Goal: Task Accomplishment & Management: Use online tool/utility

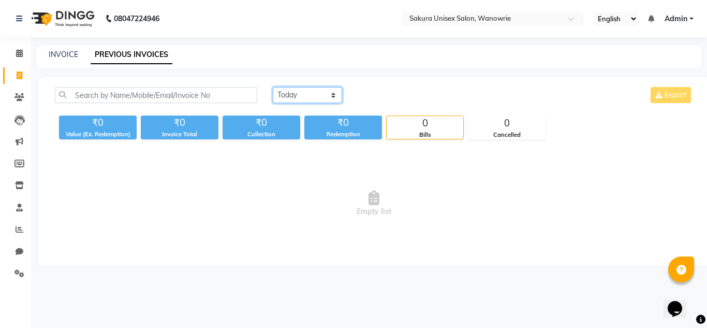
click at [314, 97] on select "[DATE] [DATE] Custom Range" at bounding box center [307, 95] width 69 height 16
click at [273, 87] on select "[DATE] [DATE] Custom Range" at bounding box center [307, 95] width 69 height 16
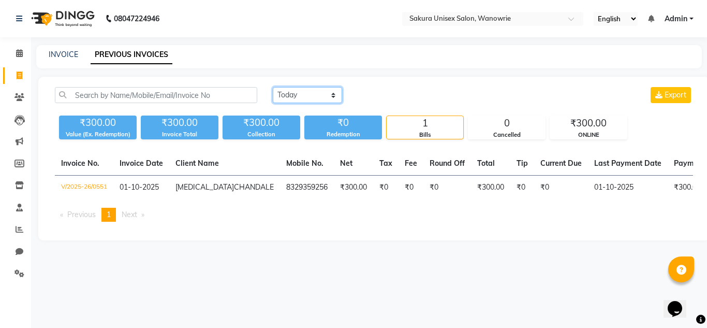
click at [283, 96] on select "[DATE] [DATE] Custom Range" at bounding box center [307, 95] width 69 height 16
select select "range"
click at [273, 87] on select "[DATE] [DATE] Custom Range" at bounding box center [307, 95] width 69 height 16
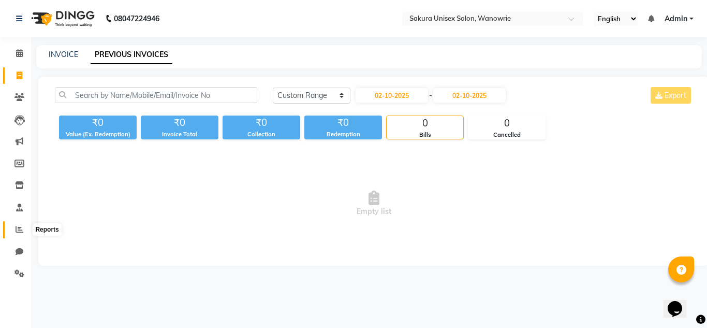
drag, startPoint x: 16, startPoint y: 228, endPoint x: 23, endPoint y: 224, distance: 8.8
click at [16, 228] on icon at bounding box center [20, 229] width 8 height 8
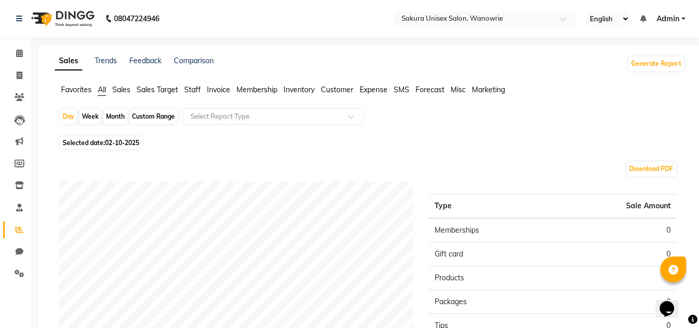
click at [124, 119] on div "Month" at bounding box center [116, 116] width 24 height 14
select select "10"
select select "2025"
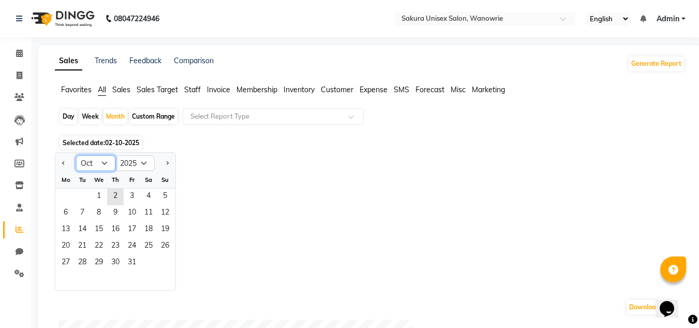
click at [81, 163] on select "Jan Feb Mar Apr May Jun [DATE] Aug Sep Oct Nov Dec" at bounding box center [95, 163] width 39 height 16
select select "9"
click at [76, 155] on select "Jan Feb Mar Apr May Jun [DATE] Aug Sep Oct Nov Dec" at bounding box center [95, 163] width 39 height 16
click at [70, 188] on ngb-datepicker-month "Mo Tu We Th Fr Sa Su 1 2 3 4 5 6 7 8 9 10 11 12 13 14 15 16 17 18 19 20 21 22 2…" at bounding box center [115, 230] width 120 height 119
click at [65, 192] on span "1" at bounding box center [65, 196] width 17 height 17
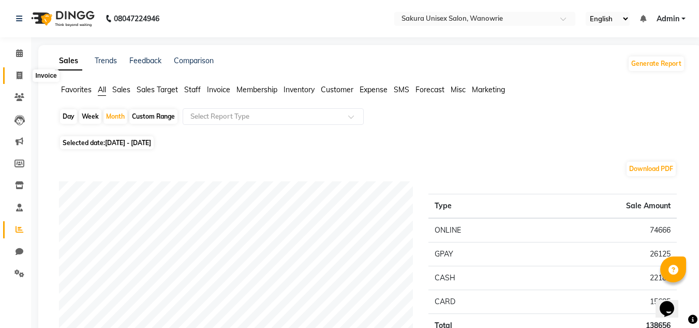
click at [16, 74] on span at bounding box center [19, 76] width 18 height 12
select select "service"
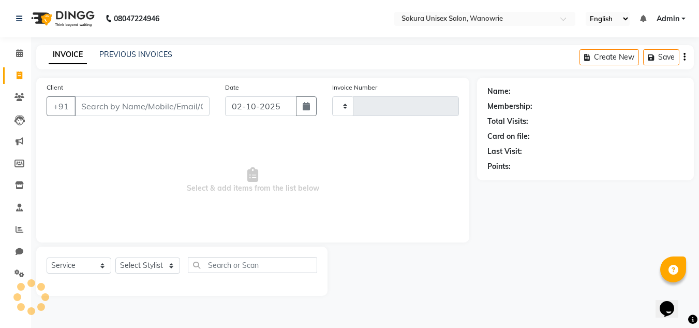
type input "0552"
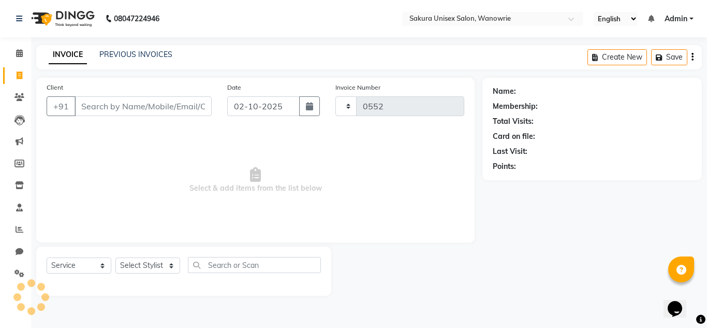
select select "7662"
click at [17, 95] on icon at bounding box center [19, 97] width 10 height 8
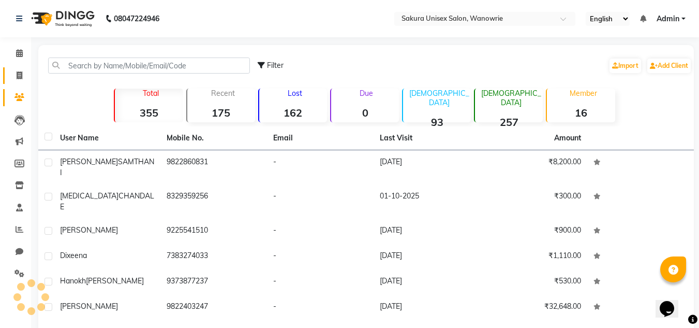
click at [22, 68] on link "Invoice" at bounding box center [15, 75] width 25 height 17
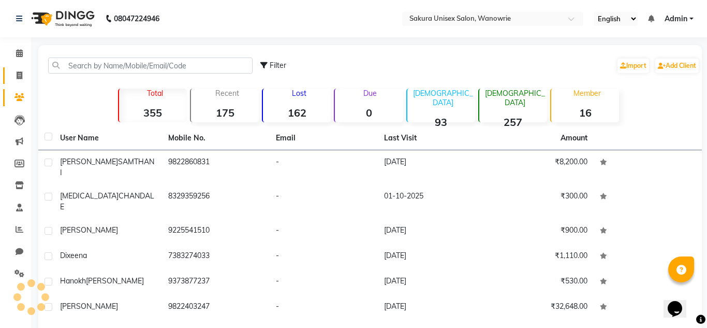
select select "7662"
select select "service"
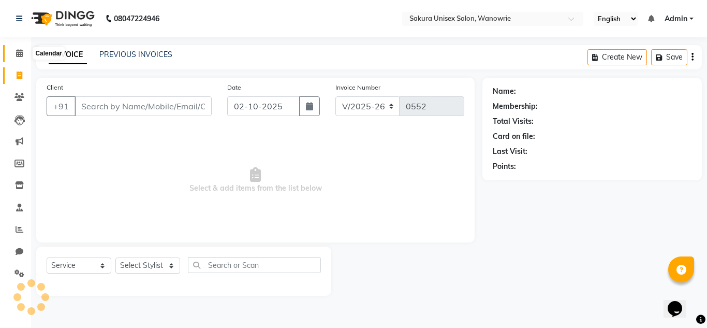
click at [24, 57] on span at bounding box center [19, 54] width 18 height 12
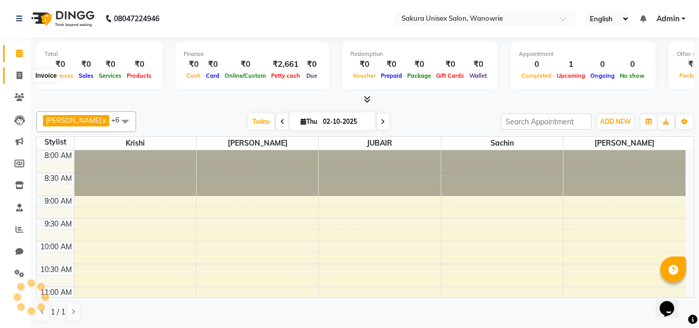
click at [18, 76] on icon at bounding box center [20, 75] width 6 height 8
select select "service"
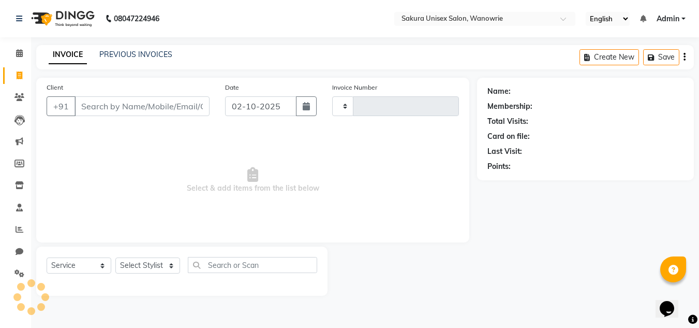
type input "0552"
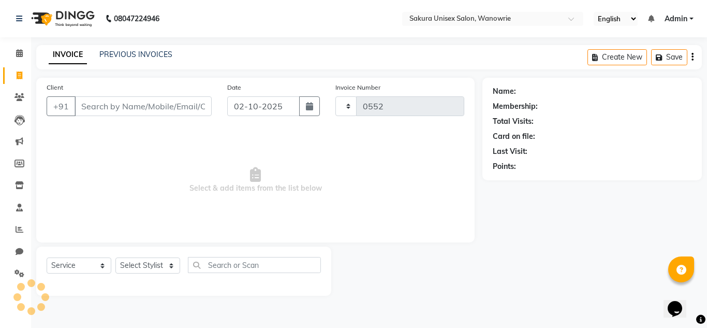
select select "7662"
